Goal: Task Accomplishment & Management: Manage account settings

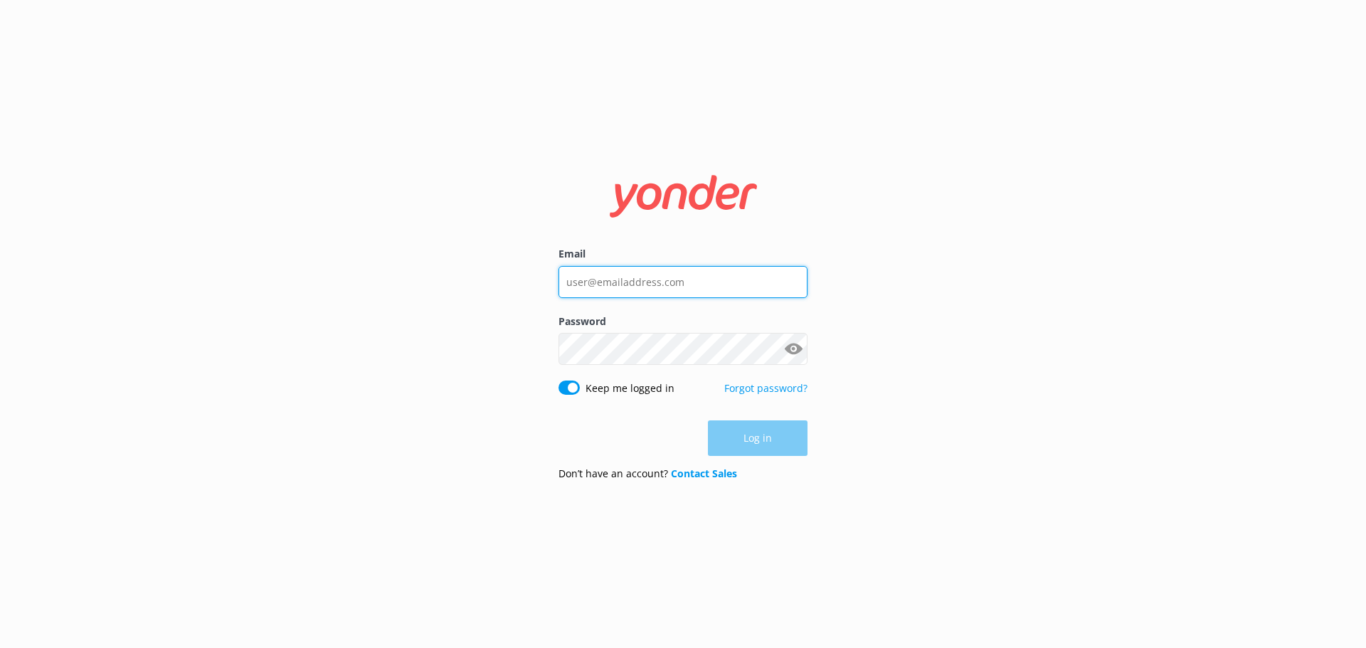
type input "[EMAIL_ADDRESS][DOMAIN_NAME]"
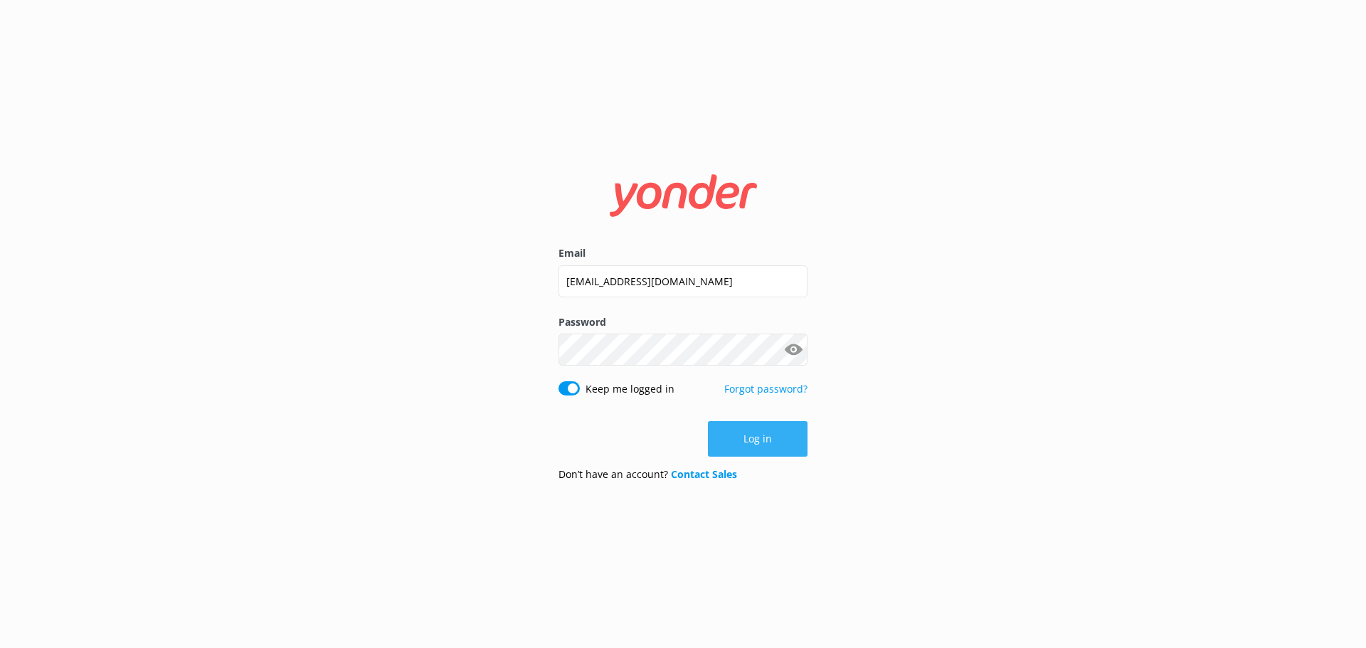
click at [773, 448] on button "Log in" at bounding box center [758, 439] width 100 height 36
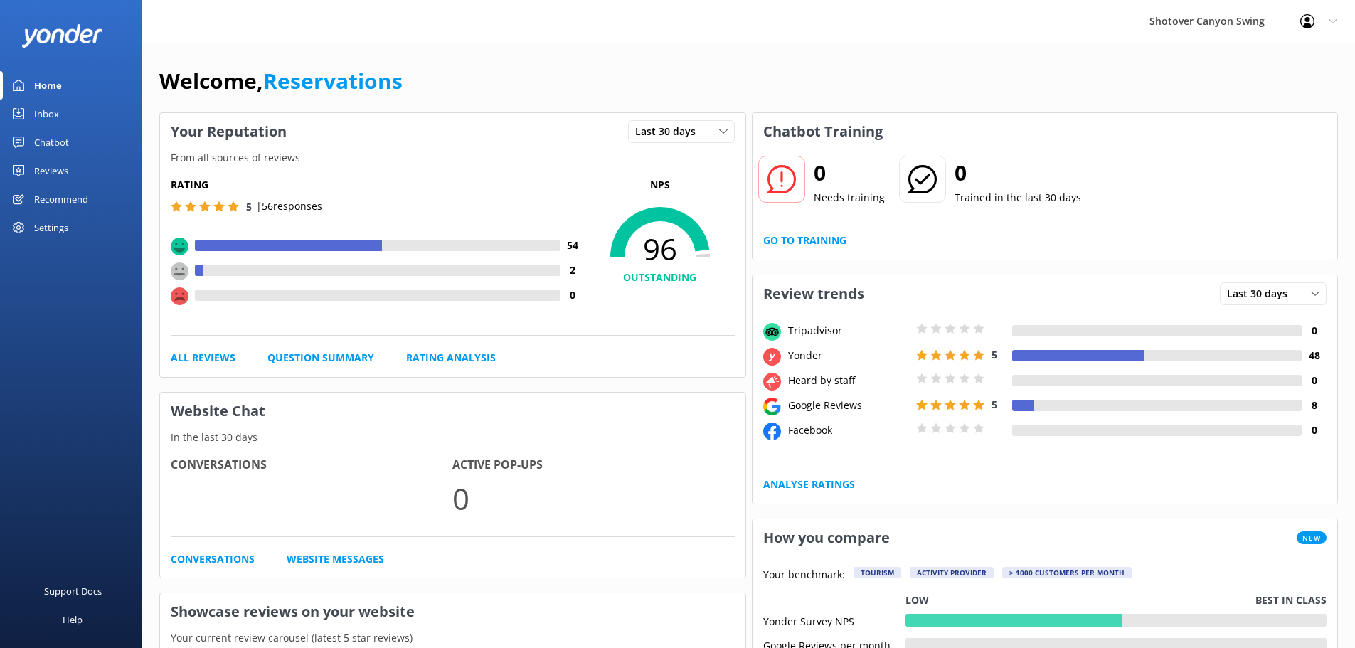
click at [78, 108] on link "Inbox" at bounding box center [71, 114] width 142 height 28
